Goal: Transaction & Acquisition: Subscribe to service/newsletter

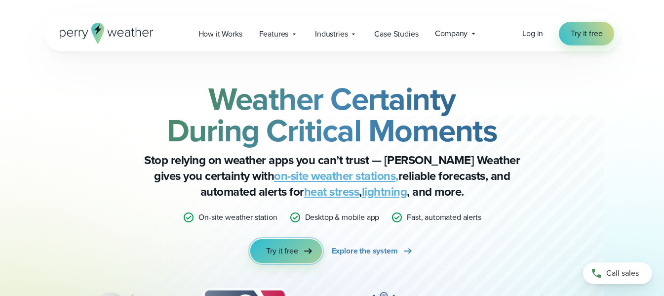
click at [294, 248] on span "Try it free" at bounding box center [282, 251] width 32 height 12
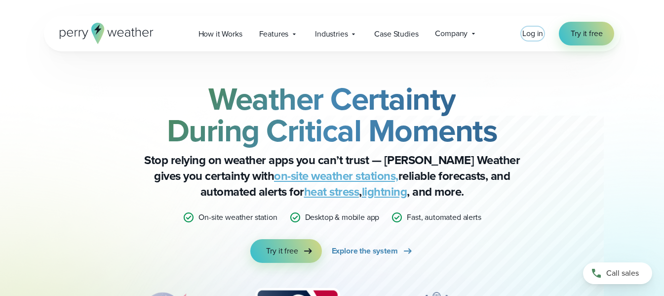
click at [527, 31] on span "Log in" at bounding box center [532, 33] width 21 height 11
